Goal: Task Accomplishment & Management: Use online tool/utility

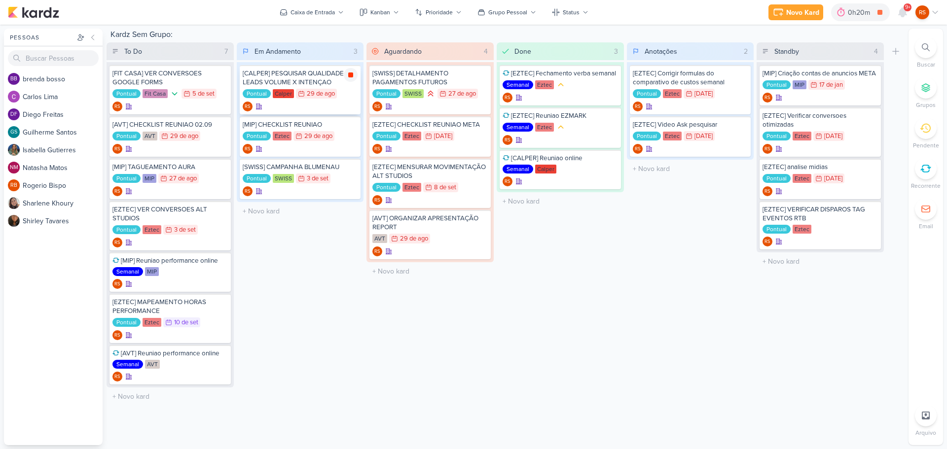
click at [350, 76] on icon at bounding box center [350, 74] width 5 height 5
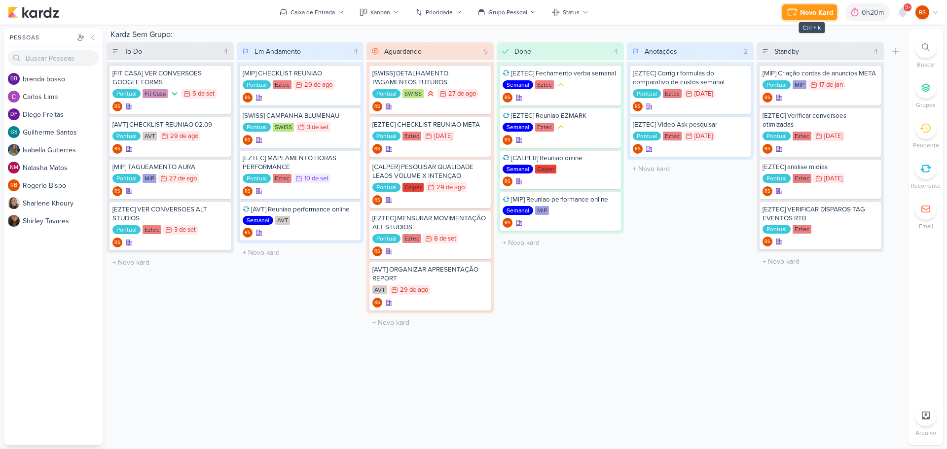
click at [833, 5] on button "Novo Kard" at bounding box center [809, 12] width 55 height 16
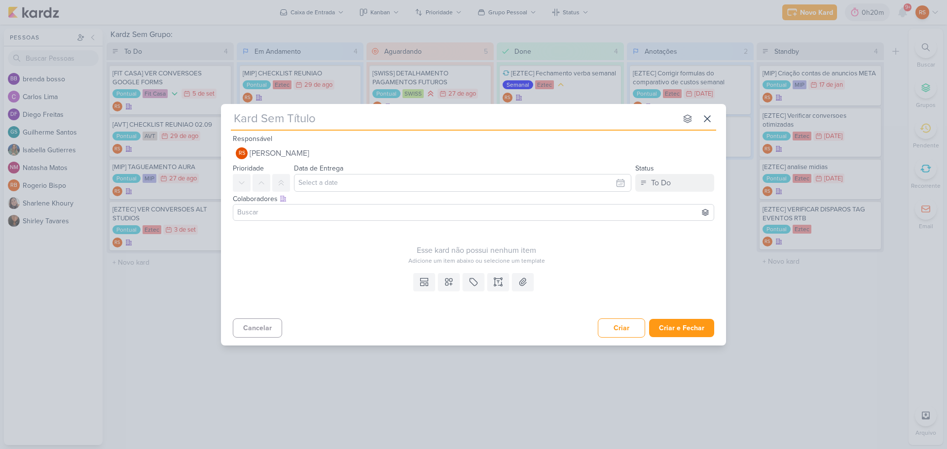
type input "["
type input "[MIP"
type input "[MIP]"
type input "[MIP] PD"
type input "[MIP] PDM TERRAS DE MINAS"
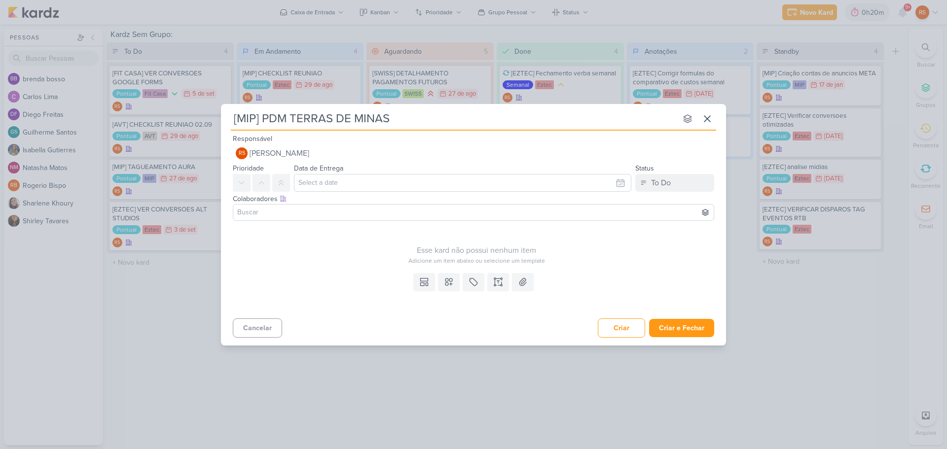
type input "[MIP] PDM TERRAS DE MINAS"
click at [343, 181] on input "text" at bounding box center [462, 183] width 337 height 18
click at [556, 248] on div "9" at bounding box center [556, 249] width 15 height 15
type input "[DATE] 23:59"
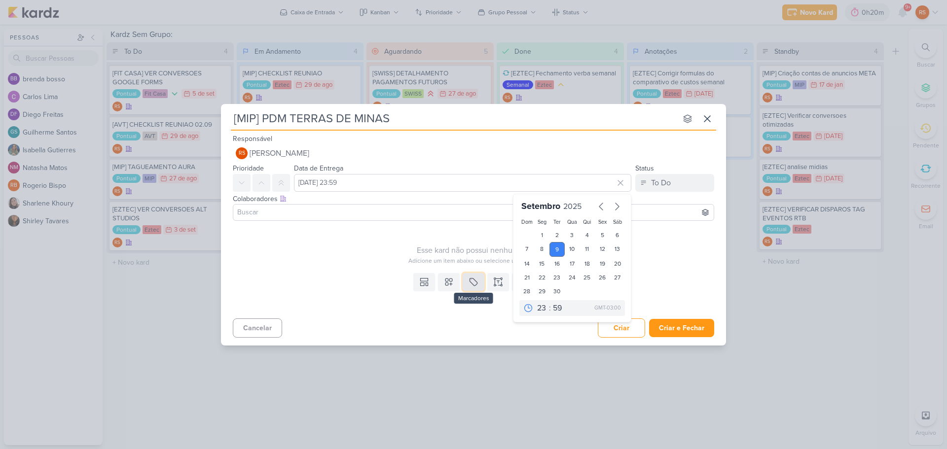
click at [471, 286] on icon at bounding box center [473, 282] width 10 height 10
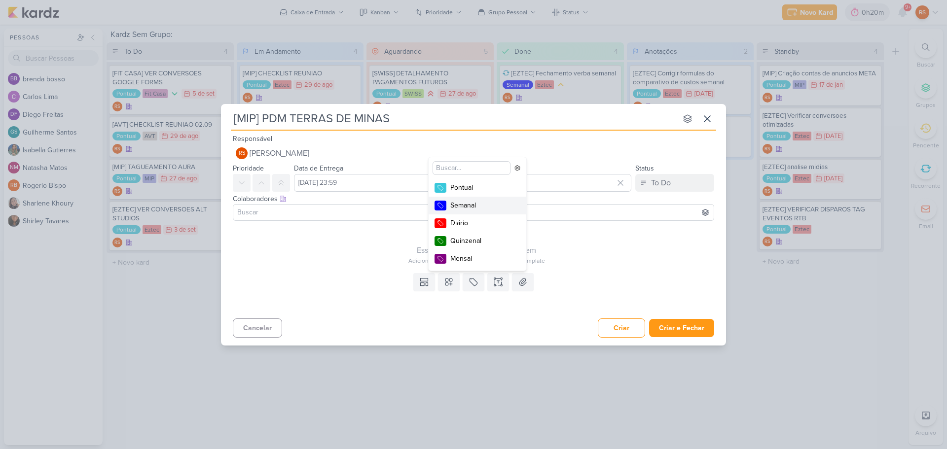
click at [481, 200] on div "Semanal" at bounding box center [482, 205] width 64 height 10
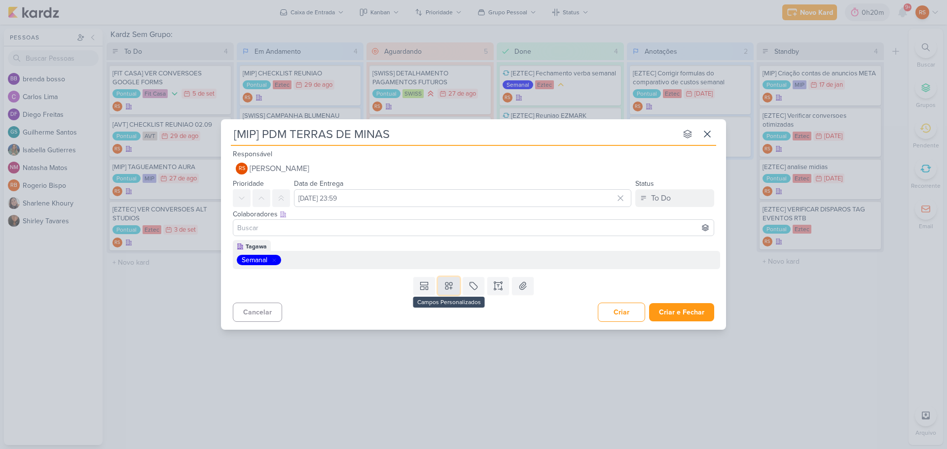
click at [451, 285] on icon at bounding box center [448, 285] width 7 height 7
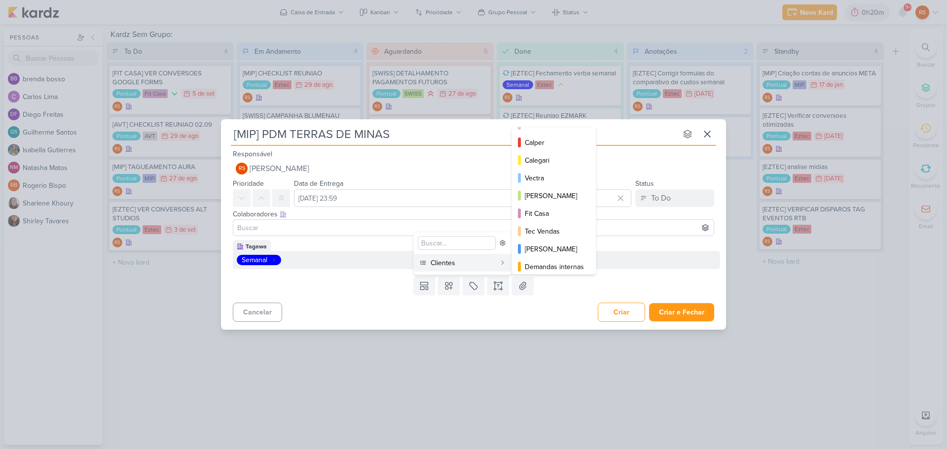
scroll to position [143, 0]
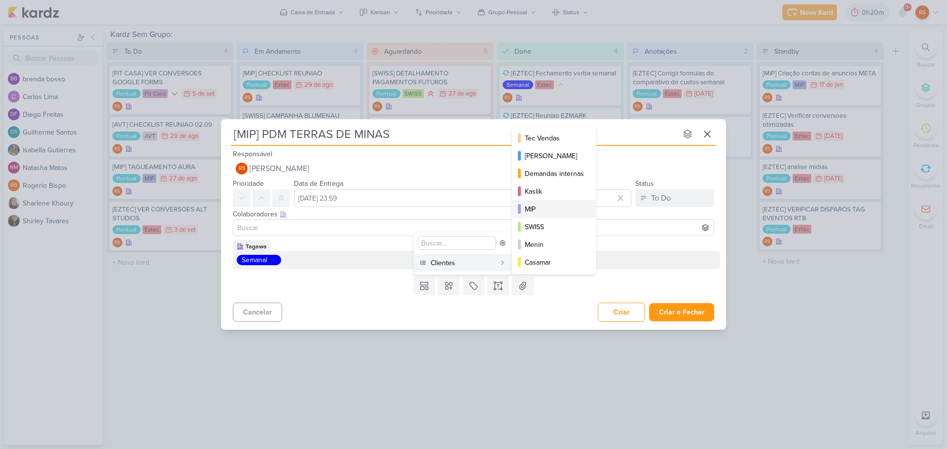
click at [540, 211] on div "MIP" at bounding box center [554, 209] width 59 height 10
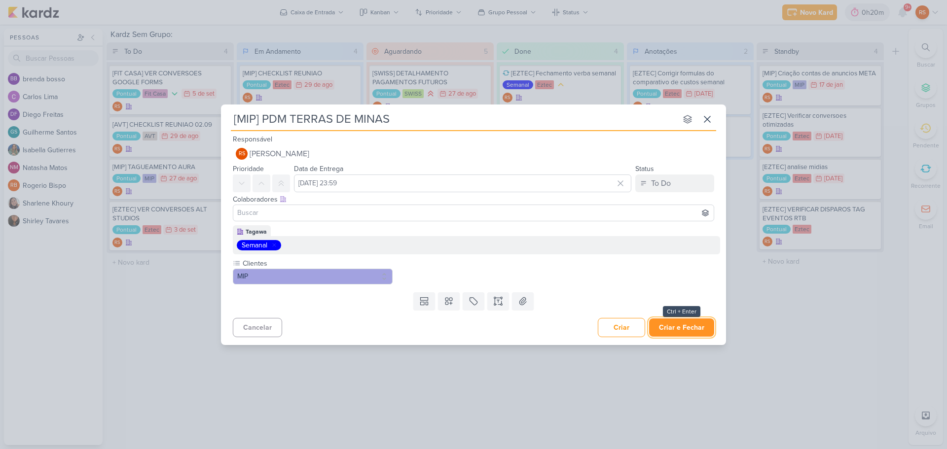
click at [705, 335] on button "Criar e Fechar" at bounding box center [681, 327] width 65 height 18
